Goal: Transaction & Acquisition: Purchase product/service

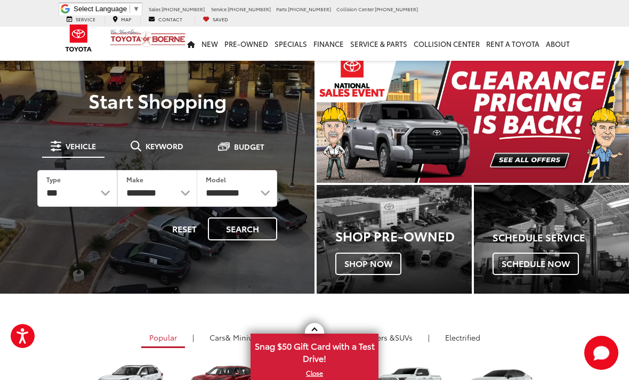
scroll to position [3, 0]
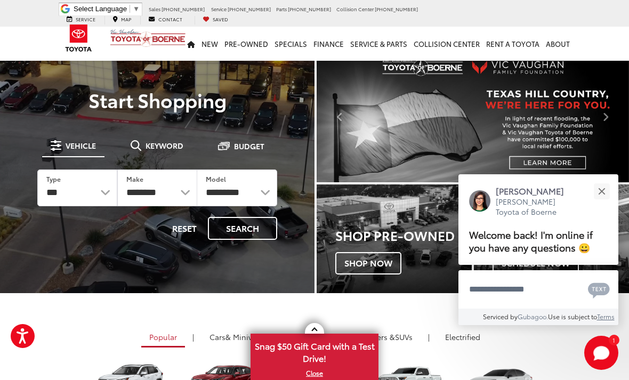
click at [591, 203] on button "Close" at bounding box center [601, 191] width 23 height 23
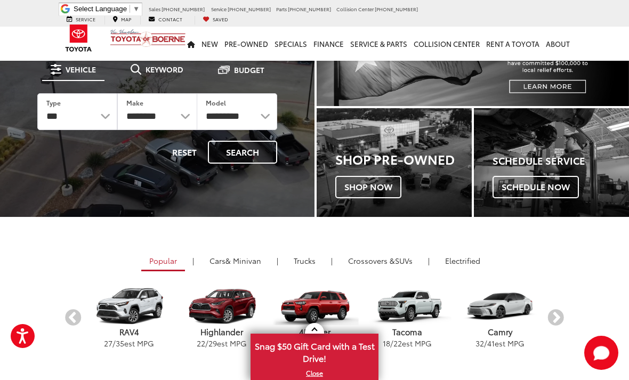
scroll to position [0, 0]
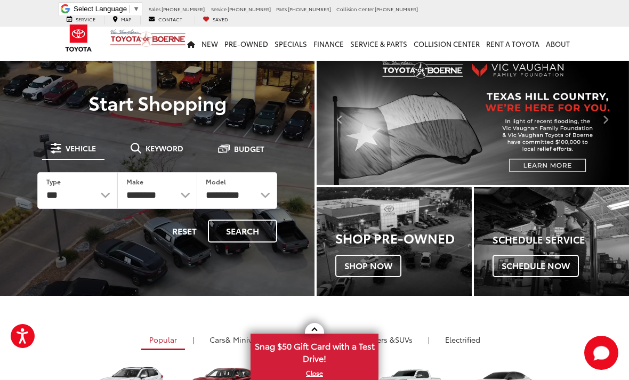
click at [156, 74] on div at bounding box center [157, 243] width 315 height 380
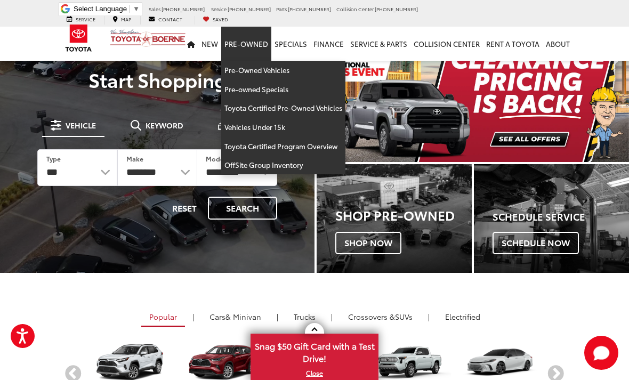
scroll to position [14, 0]
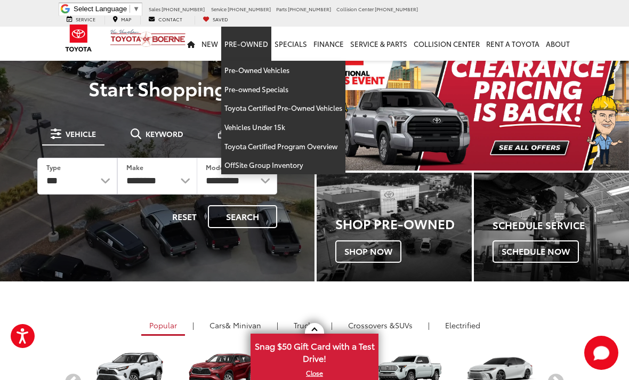
click at [245, 29] on link "Pre-Owned" at bounding box center [246, 44] width 50 height 34
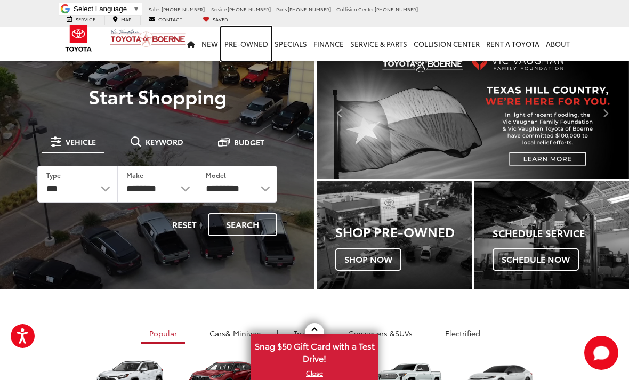
scroll to position [0, 0]
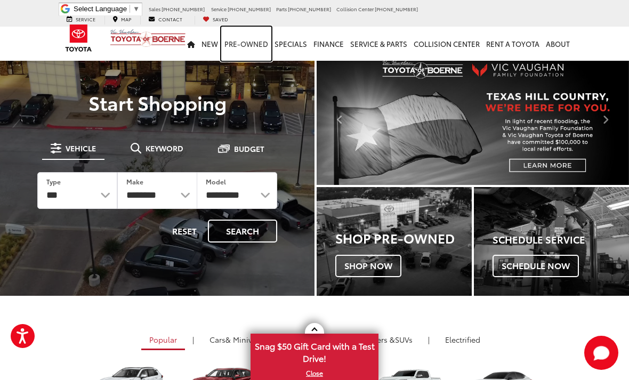
click at [253, 33] on link "Pre-Owned" at bounding box center [246, 44] width 50 height 34
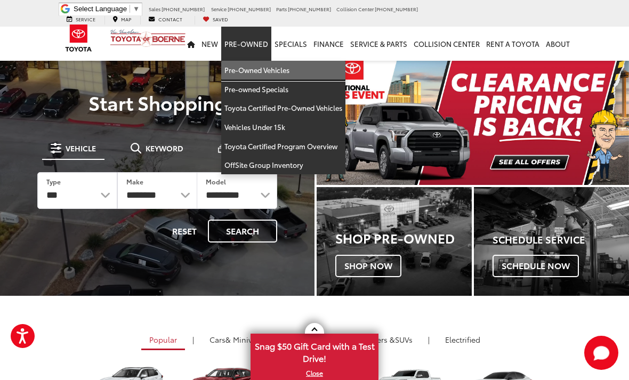
click at [283, 61] on link "Pre-Owned Vehicles" at bounding box center [283, 70] width 124 height 19
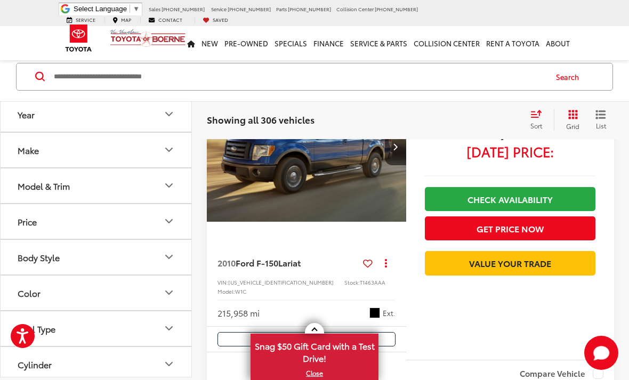
scroll to position [4460, 0]
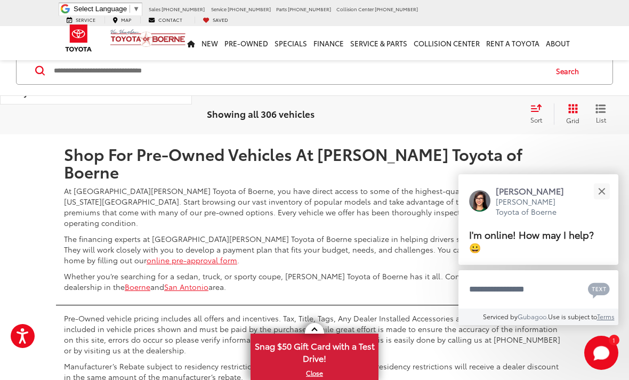
click at [601, 203] on button "Close" at bounding box center [601, 191] width 23 height 23
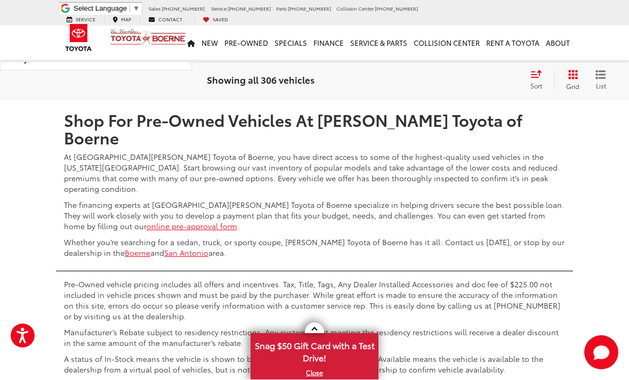
scroll to position [4494, 0]
